Goal: Transaction & Acquisition: Subscribe to service/newsletter

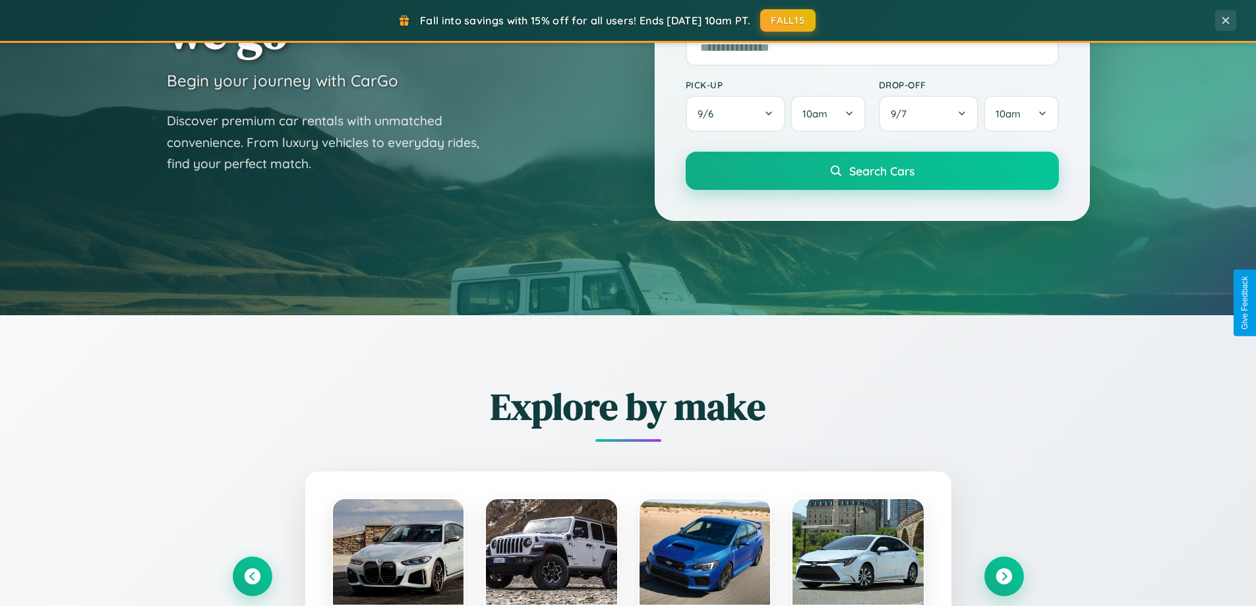
scroll to position [568, 0]
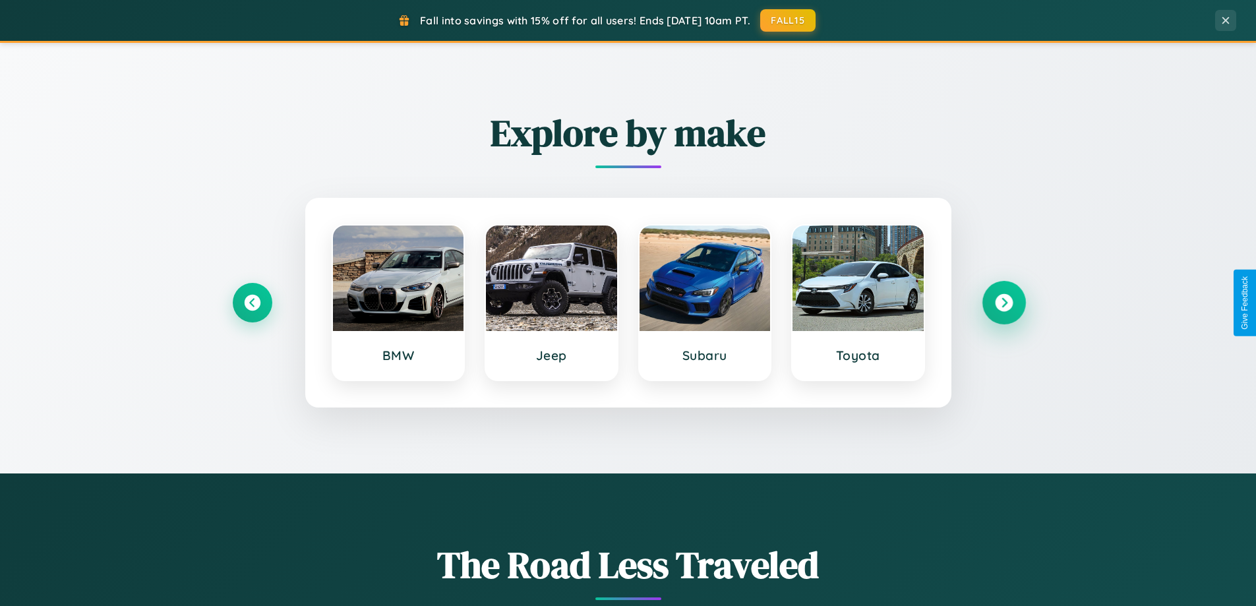
click at [1004, 303] on icon at bounding box center [1004, 303] width 18 height 18
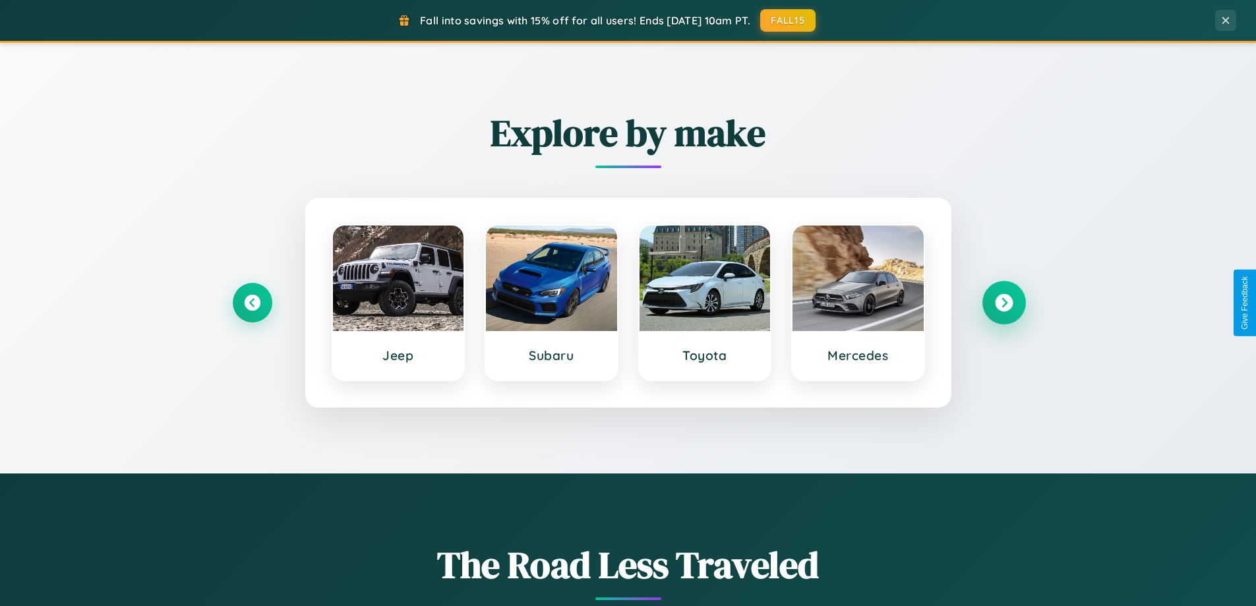
click at [1004, 303] on icon at bounding box center [1004, 303] width 18 height 18
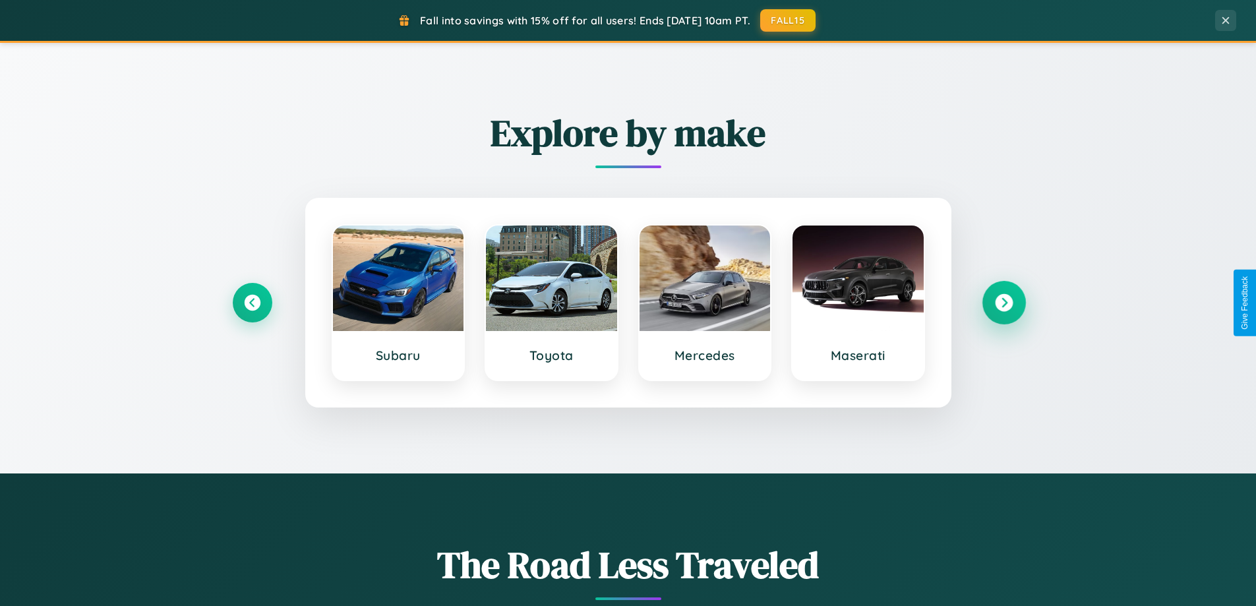
scroll to position [2538, 0]
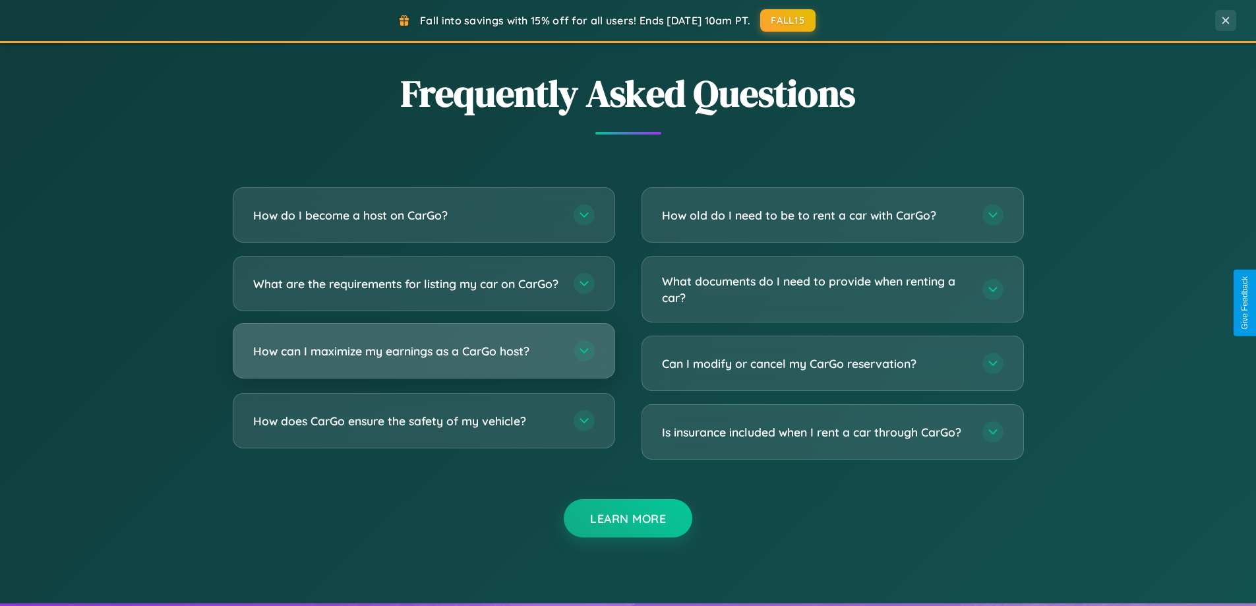
click at [423, 359] on h3 "How can I maximize my earnings as a CarGo host?" at bounding box center [406, 351] width 307 height 16
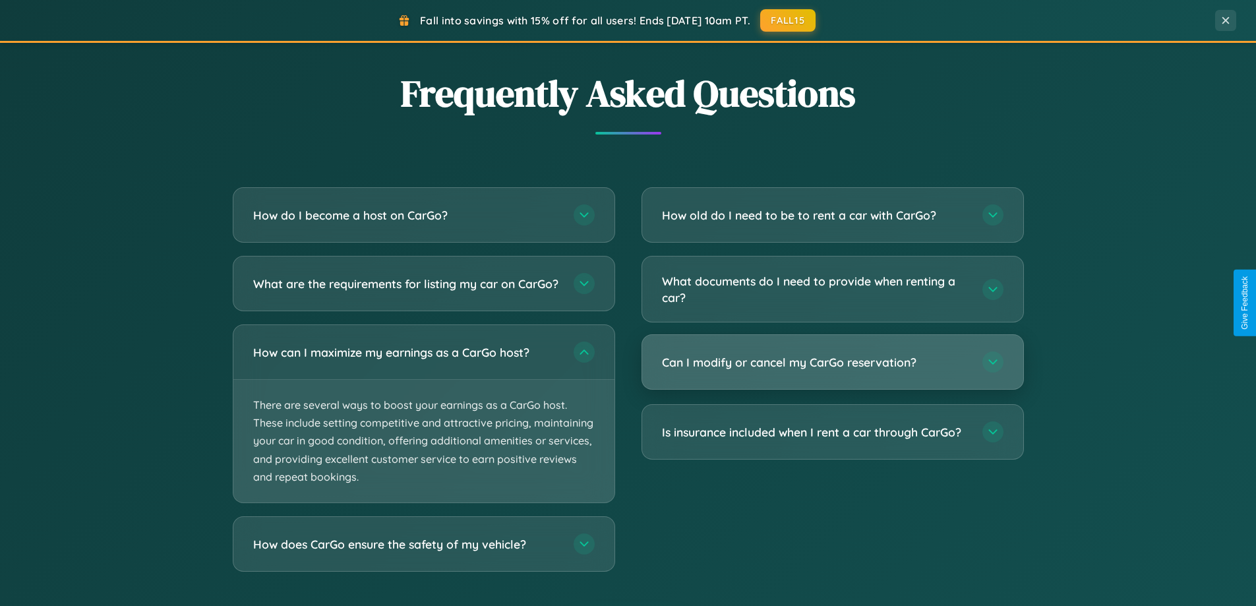
click at [832, 363] on h3 "Can I modify or cancel my CarGo reservation?" at bounding box center [815, 362] width 307 height 16
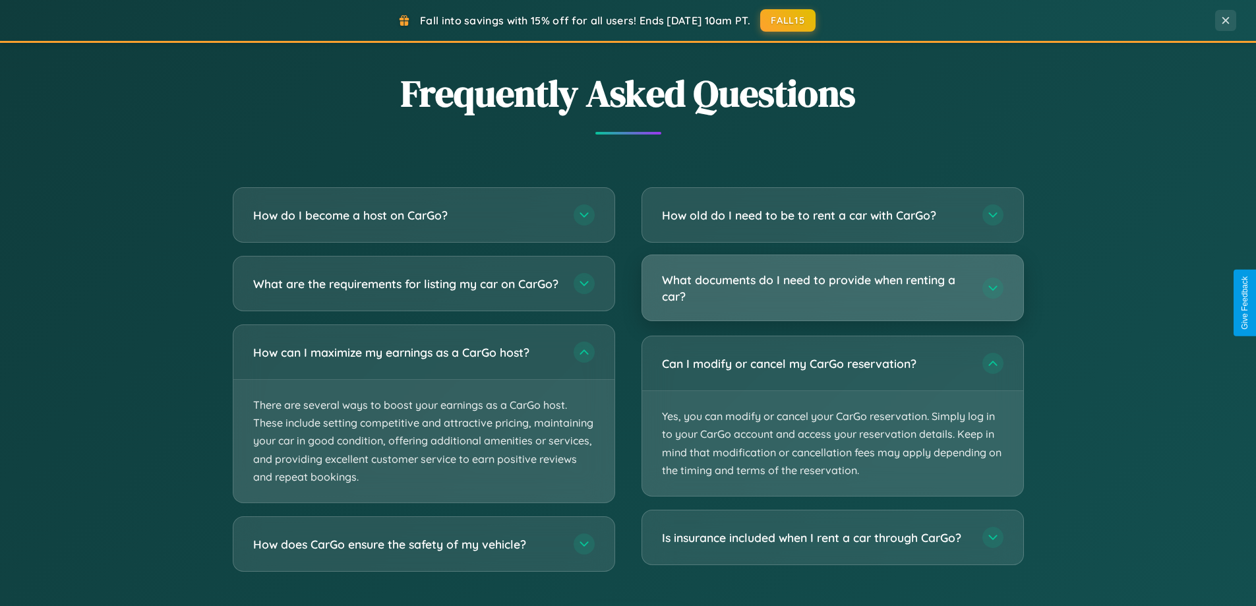
click at [832, 288] on h3 "What documents do I need to provide when renting a car?" at bounding box center [815, 288] width 307 height 32
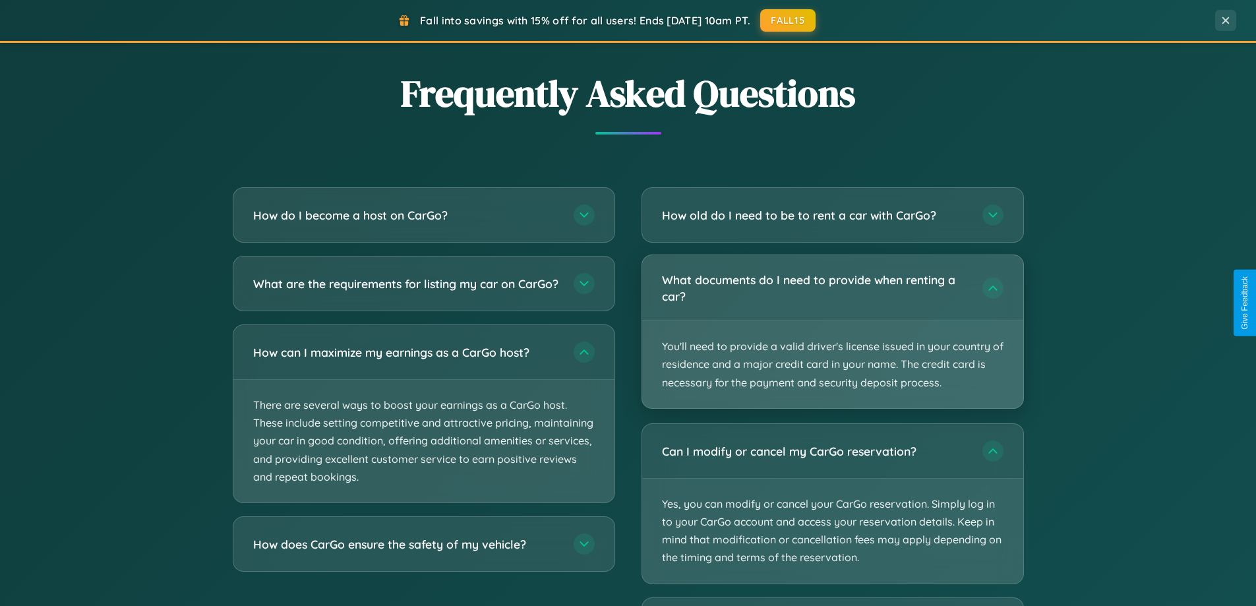
click at [832, 332] on p "You'll need to provide a valid driver's license issued in your country of resid…" at bounding box center [832, 364] width 381 height 87
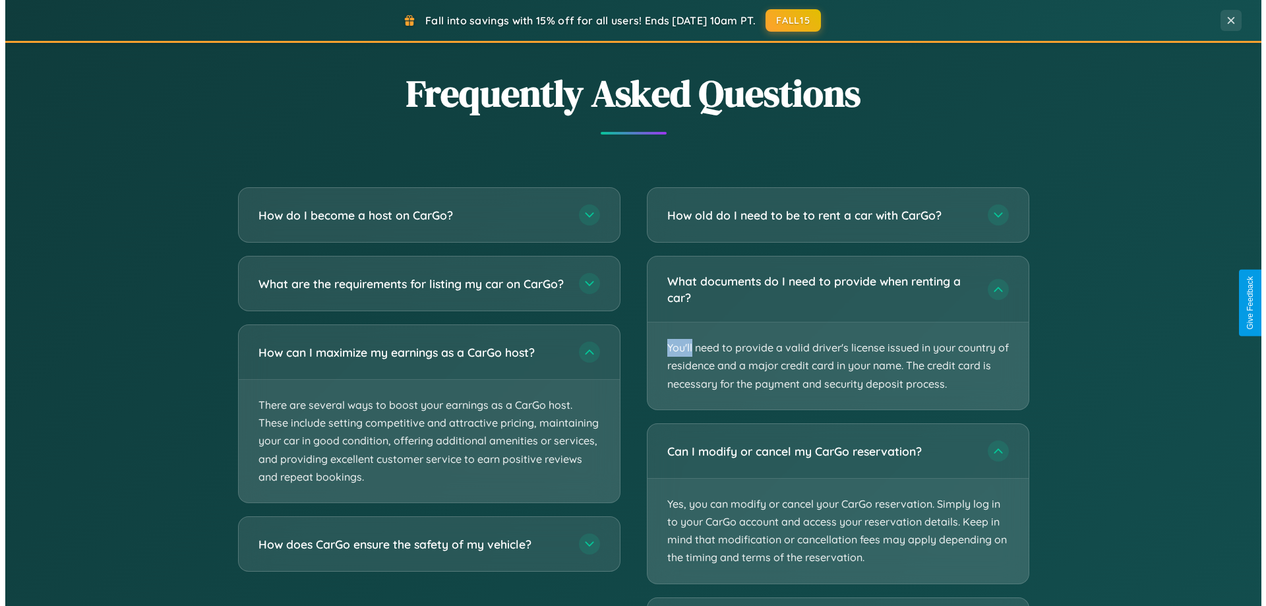
scroll to position [0, 0]
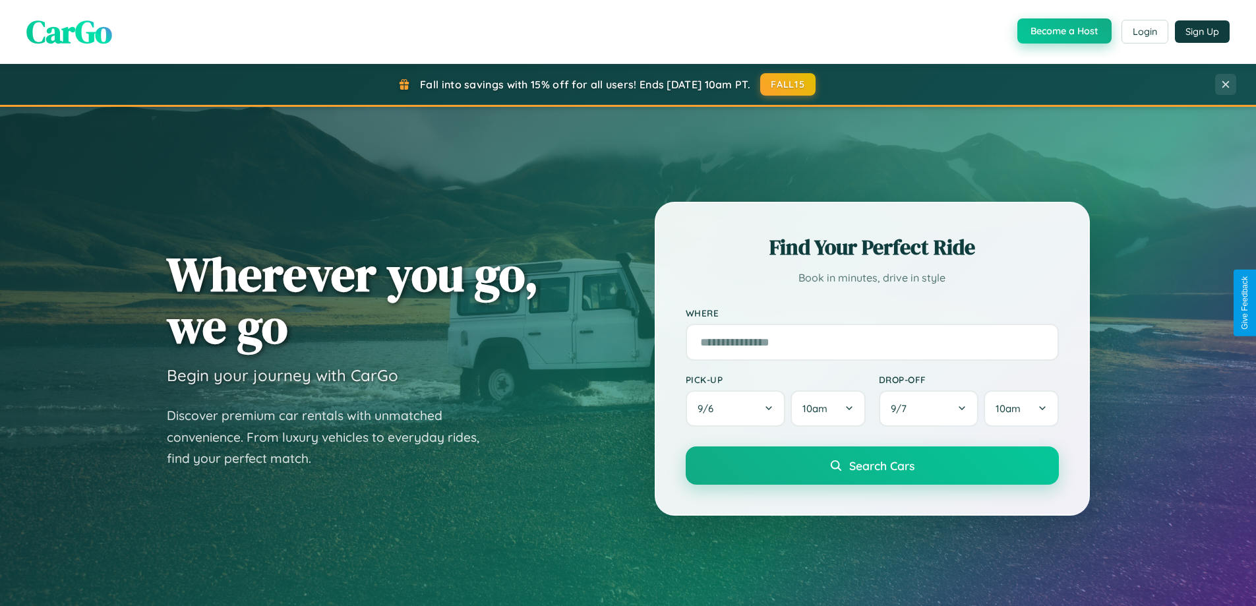
click at [1063, 32] on button "Become a Host" at bounding box center [1065, 30] width 94 height 25
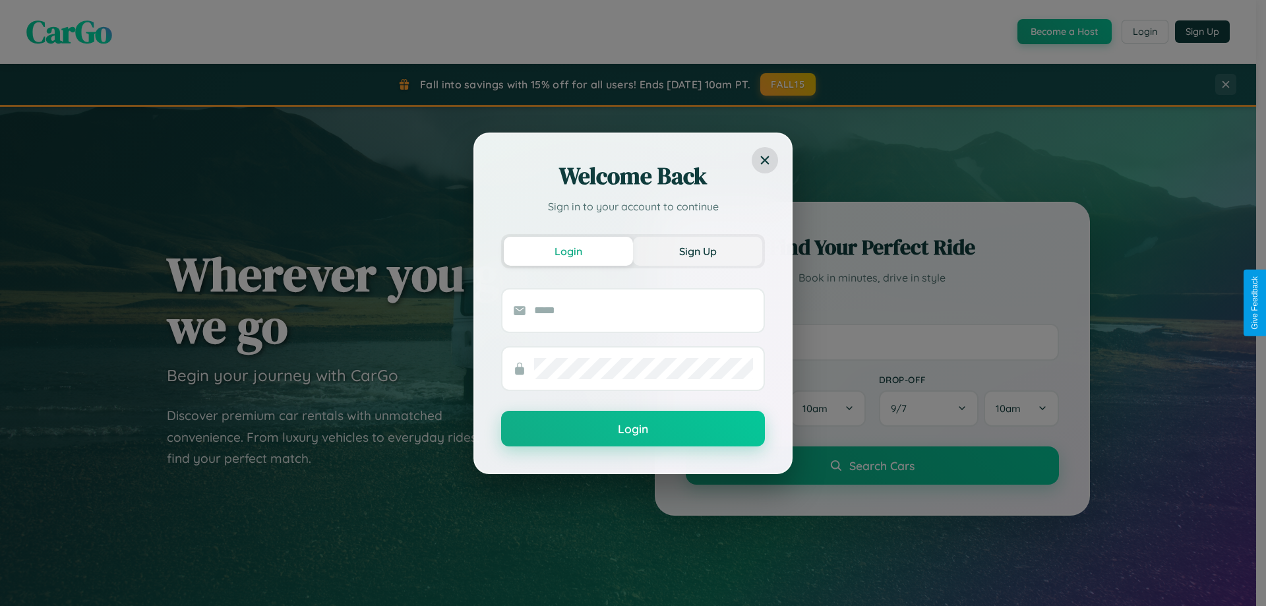
click at [698, 251] on button "Sign Up" at bounding box center [697, 251] width 129 height 29
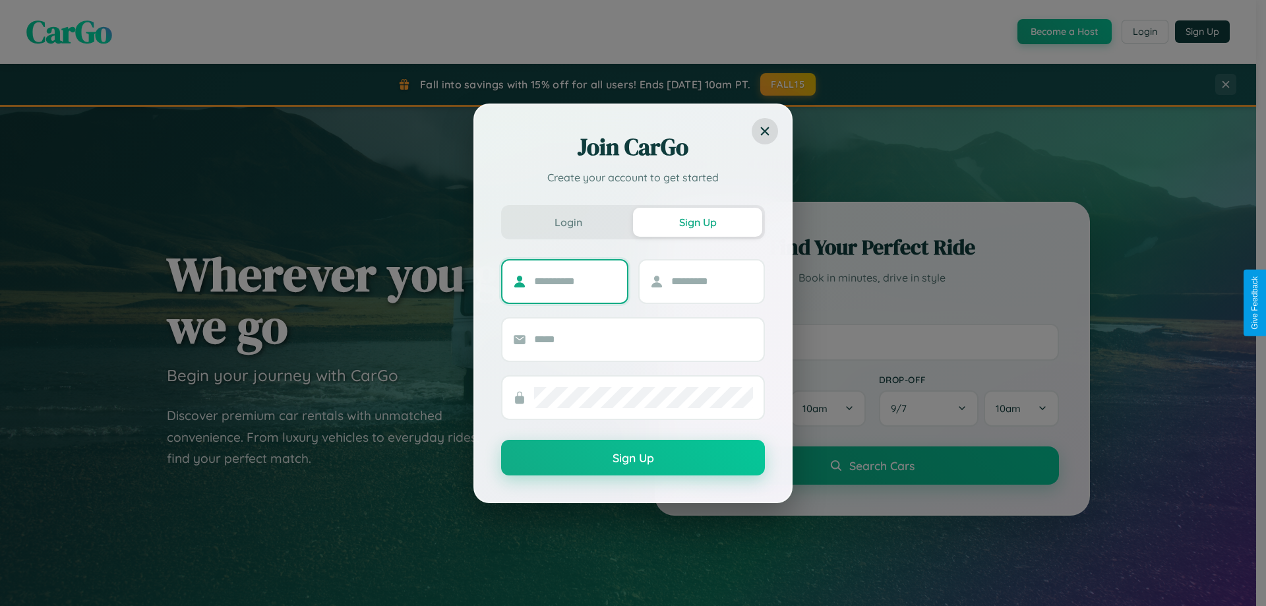
click at [575, 281] on input "text" at bounding box center [575, 281] width 82 height 21
type input "*********"
click at [712, 281] on input "text" at bounding box center [712, 281] width 82 height 21
type input "*****"
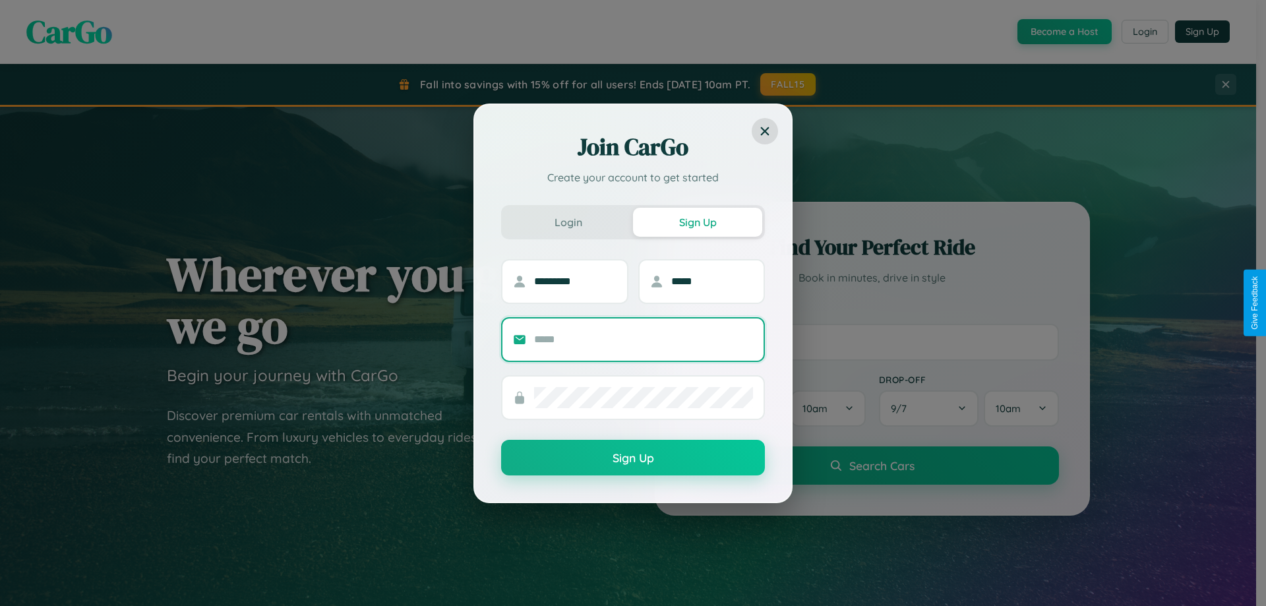
click at [644, 339] on input "text" at bounding box center [643, 339] width 219 height 21
type input "**********"
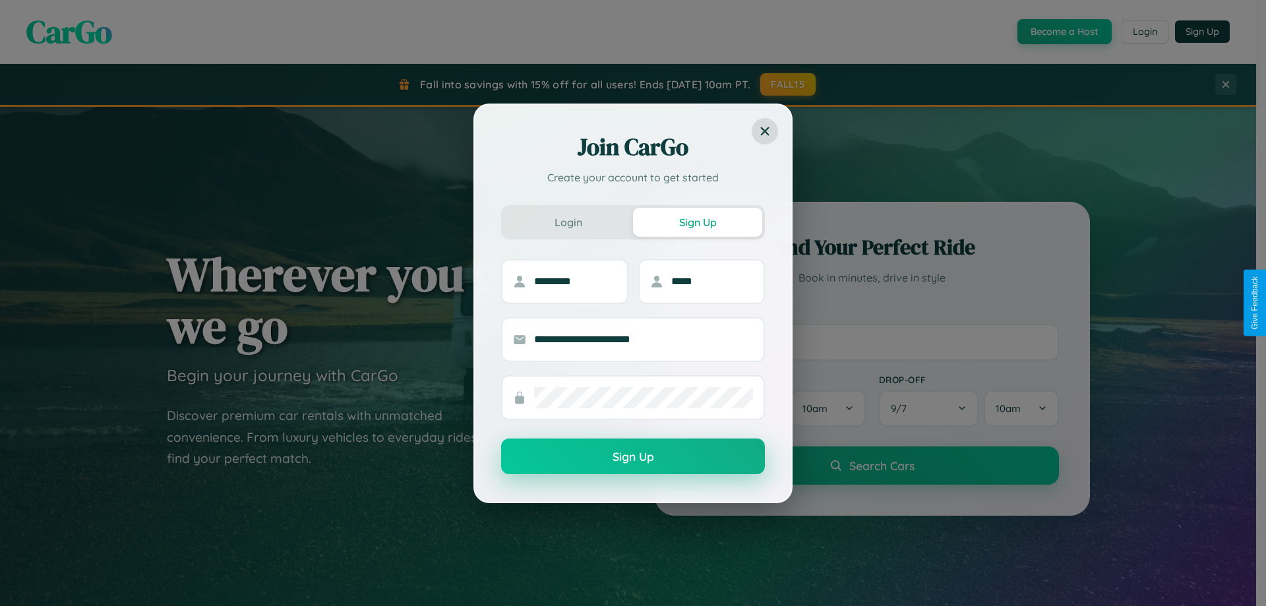
click at [633, 457] on button "Sign Up" at bounding box center [633, 457] width 264 height 36
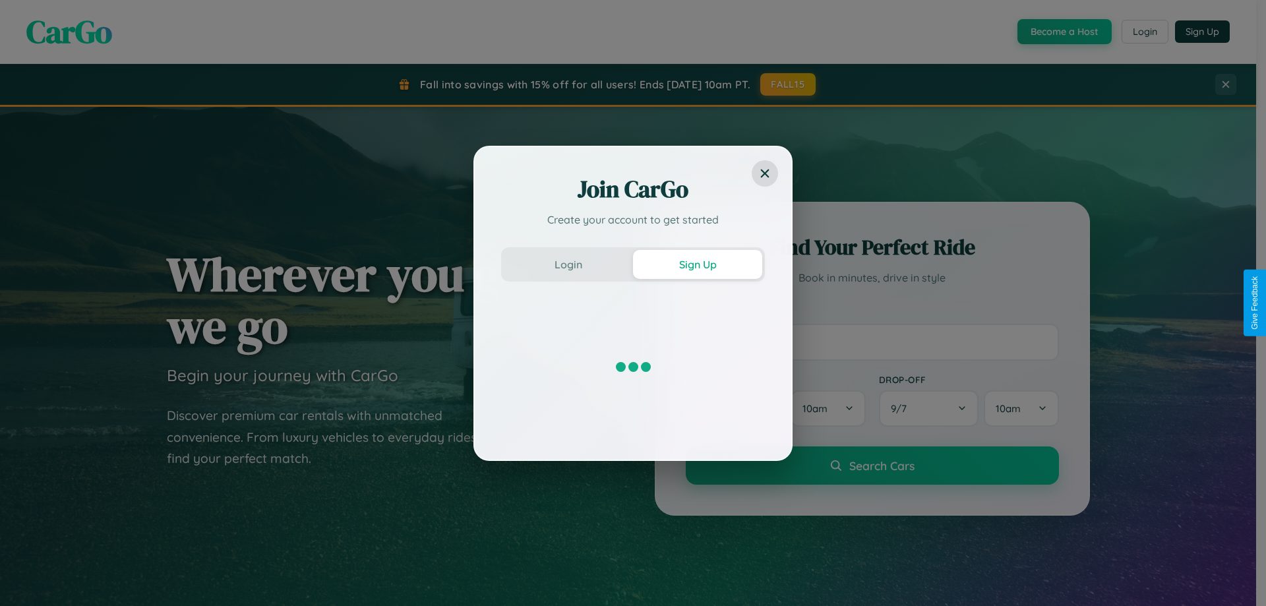
click at [1063, 32] on div "Join CarGo Create your account to get started Login Sign Up" at bounding box center [633, 303] width 1266 height 606
click at [698, 264] on button "Sign Up" at bounding box center [697, 264] width 129 height 29
